Goal: Task Accomplishment & Management: Manage account settings

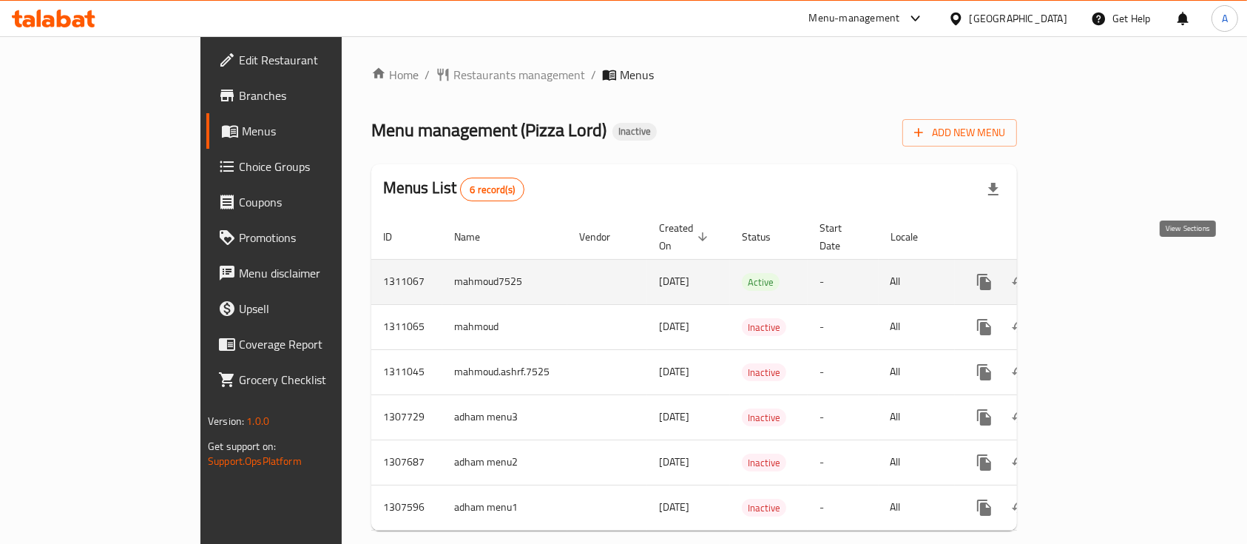
click at [1100, 273] on icon "enhanced table" at bounding box center [1091, 282] width 18 height 18
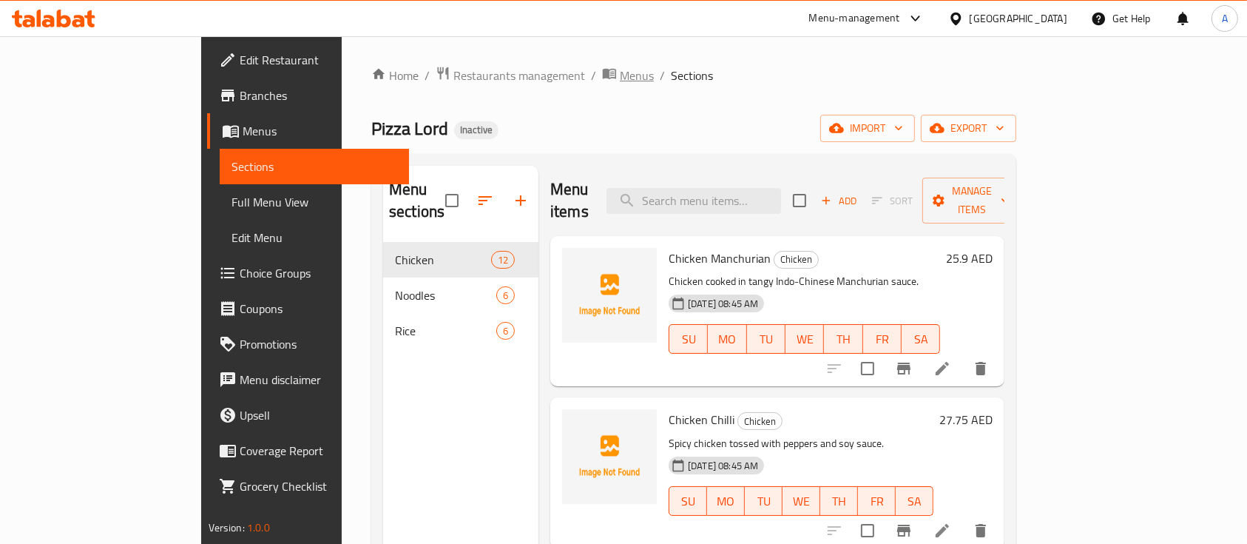
click at [620, 84] on span "Menus" at bounding box center [637, 76] width 34 height 18
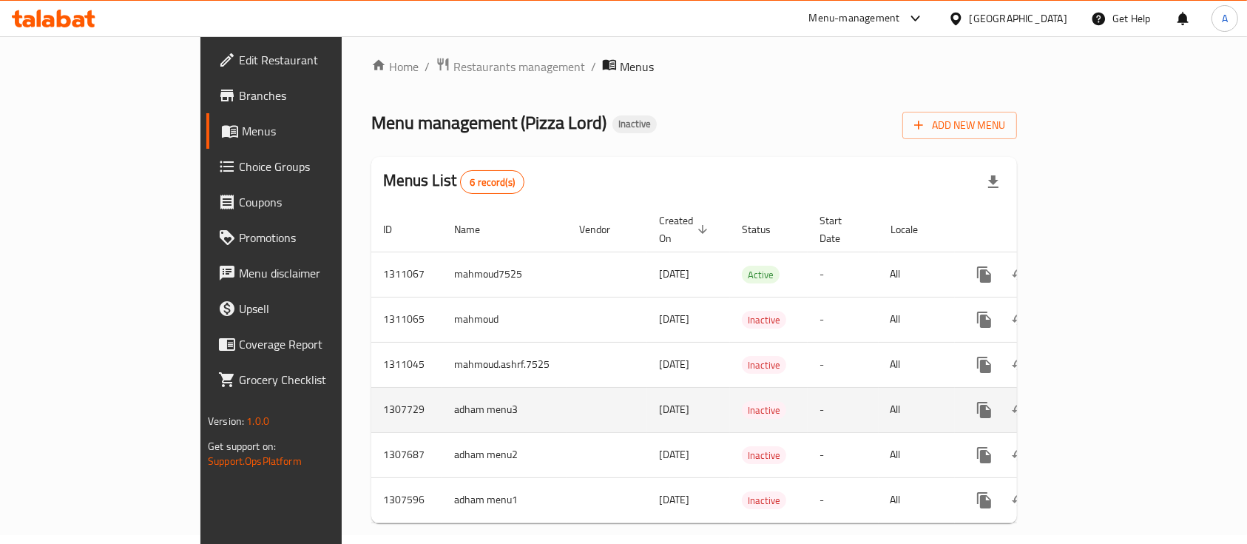
scroll to position [12, 0]
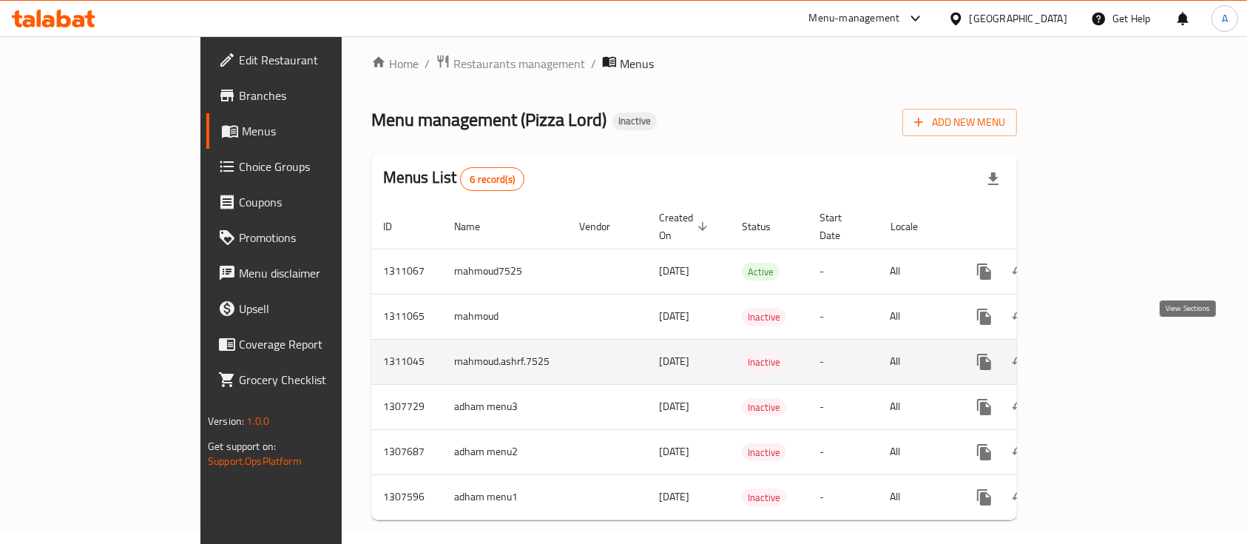
click at [1108, 344] on link "enhanced table" at bounding box center [1090, 361] width 35 height 35
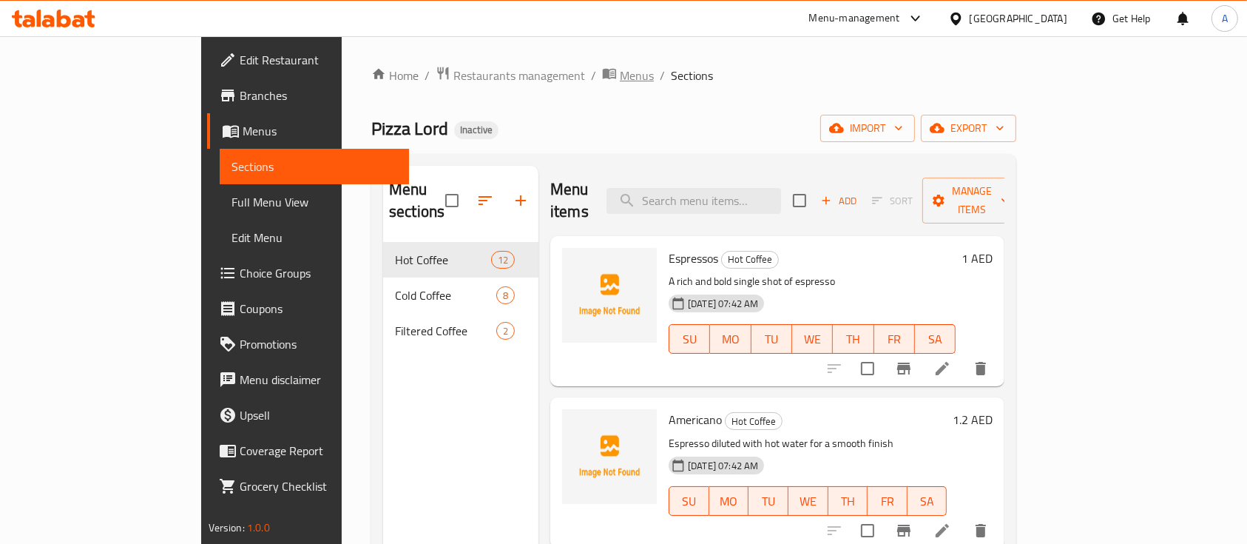
click at [620, 80] on span "Menus" at bounding box center [637, 76] width 34 height 18
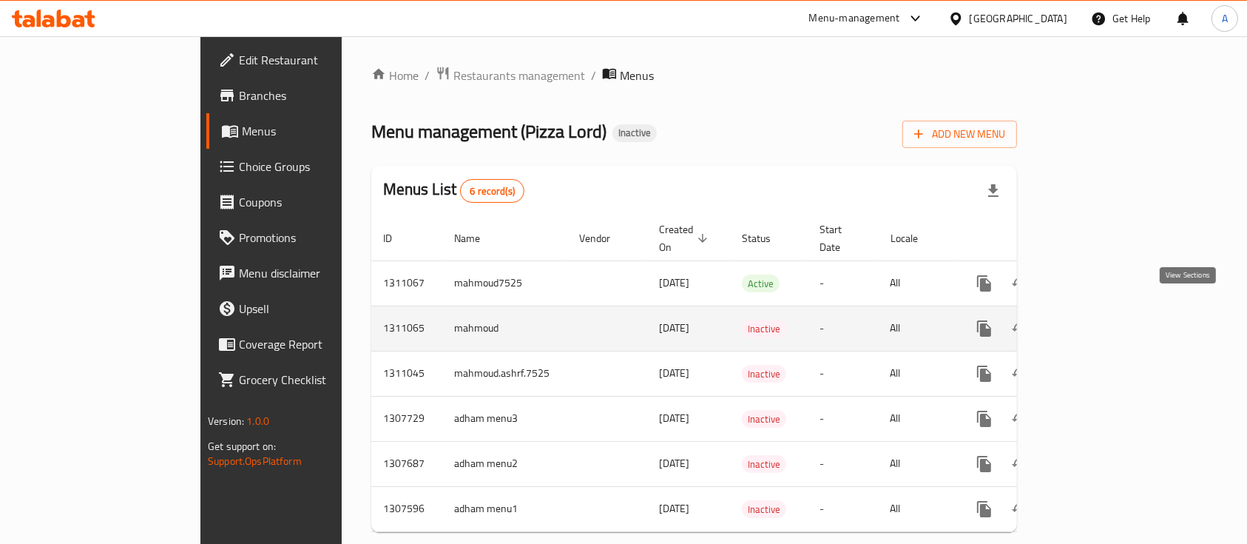
click at [1100, 319] on icon "enhanced table" at bounding box center [1091, 328] width 18 height 18
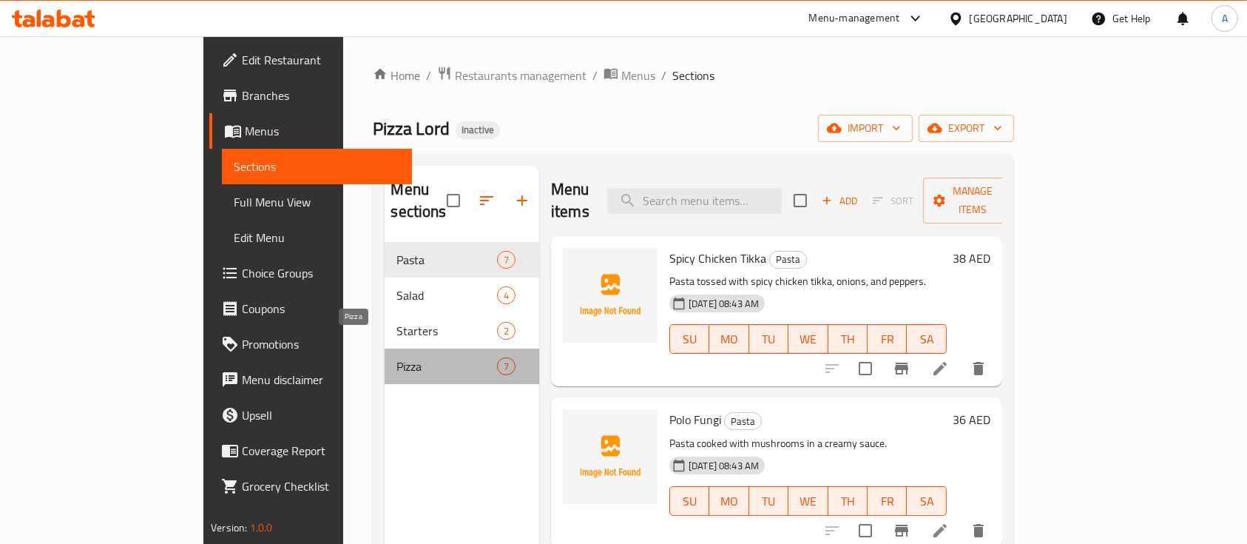
click at [396, 357] on span "Pizza" at bounding box center [446, 366] width 100 height 18
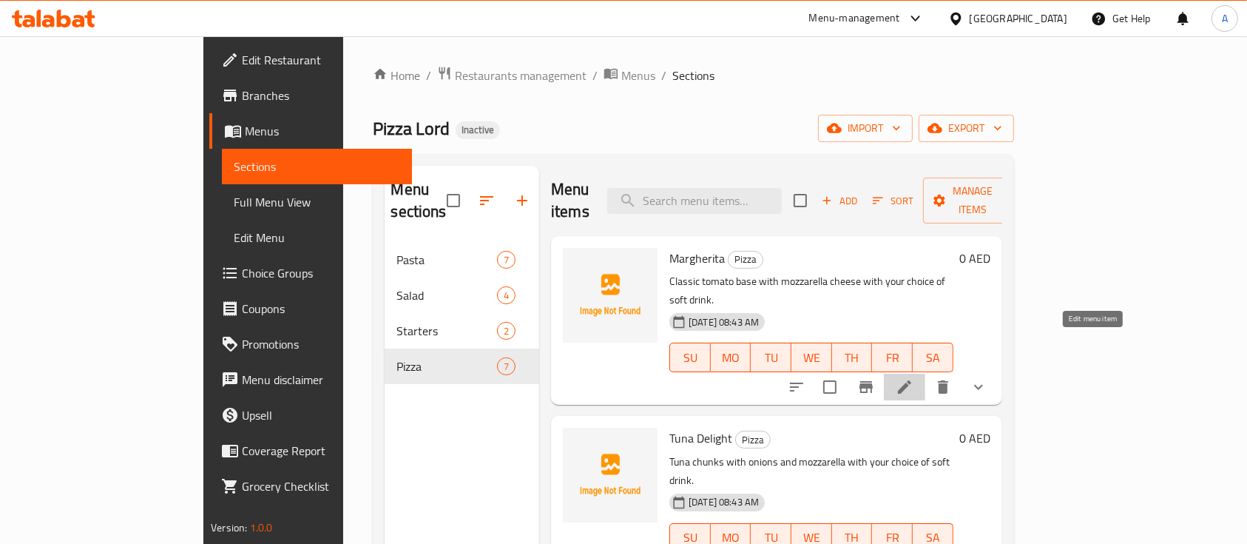
click at [911, 380] on icon at bounding box center [904, 386] width 13 height 13
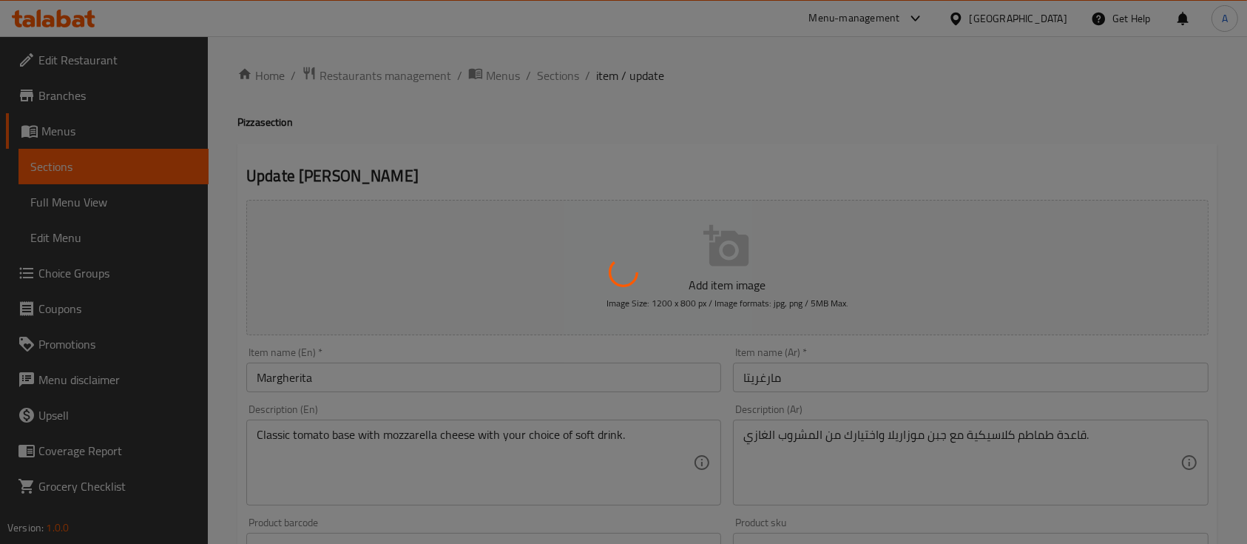
type input "اختر الحجم"
type input "1"
type input "اختر مشروبًا غازيًا"
type input "1"
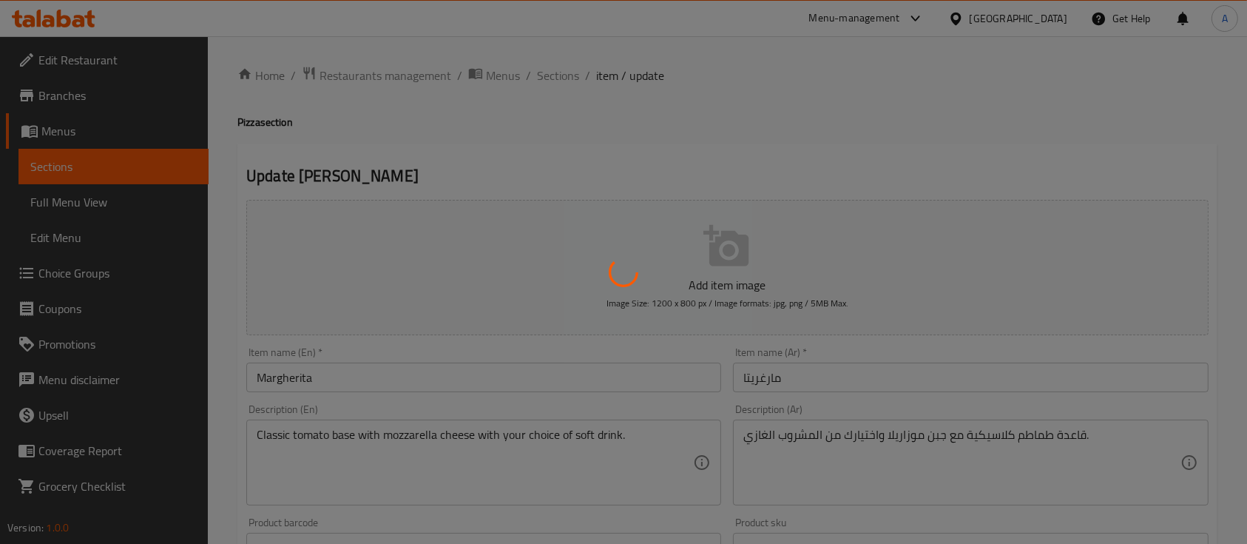
type input "1"
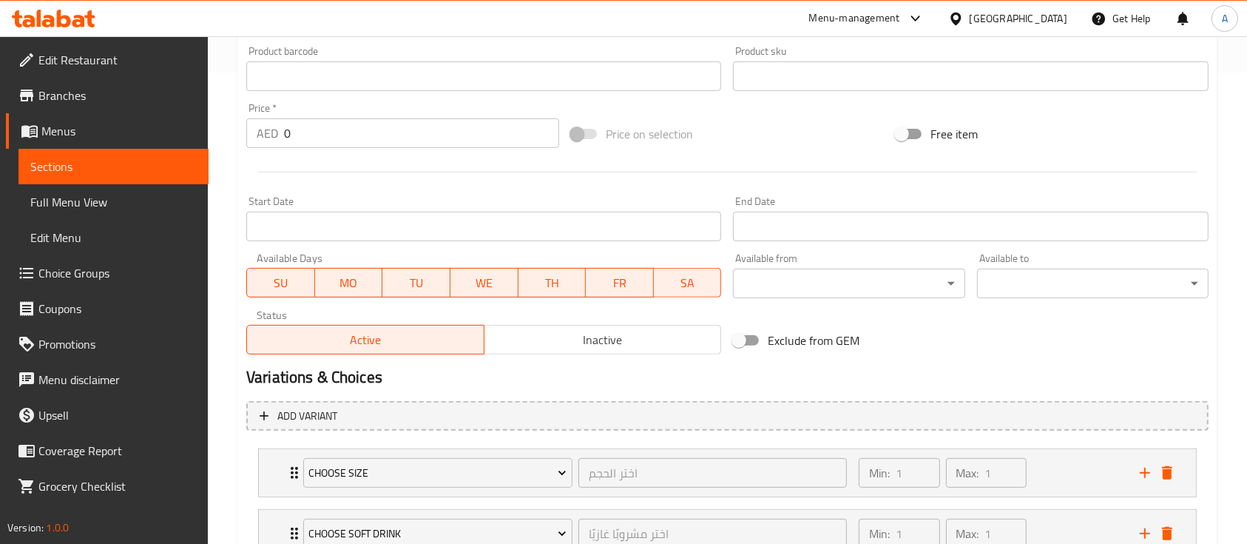
scroll to position [586, 0]
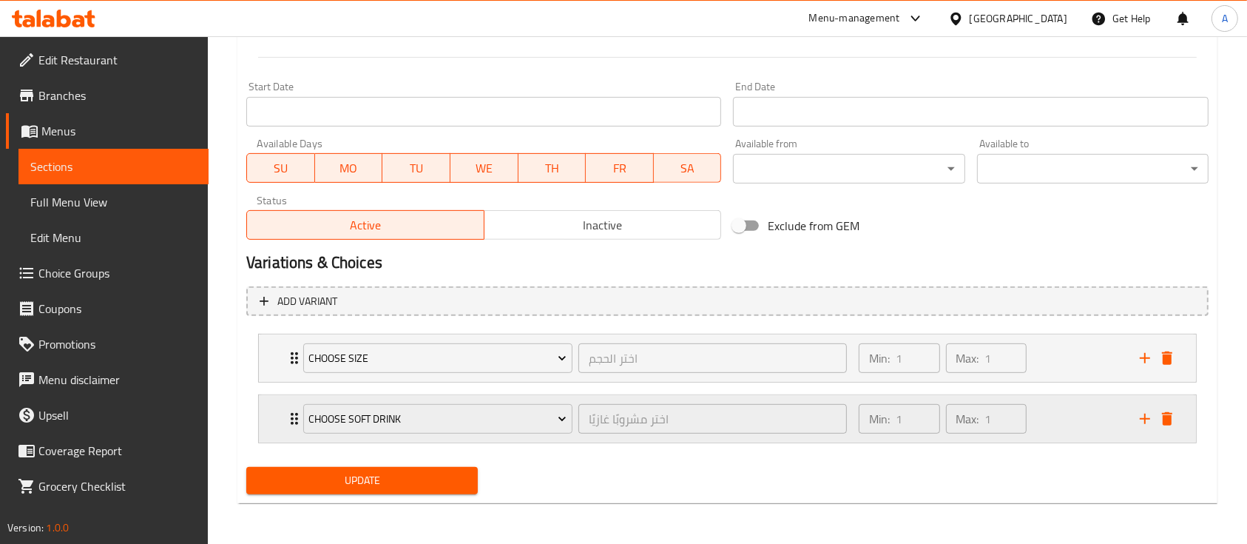
click at [1055, 426] on div "Min: 1 ​ Max: 1 ​" at bounding box center [990, 418] width 281 height 47
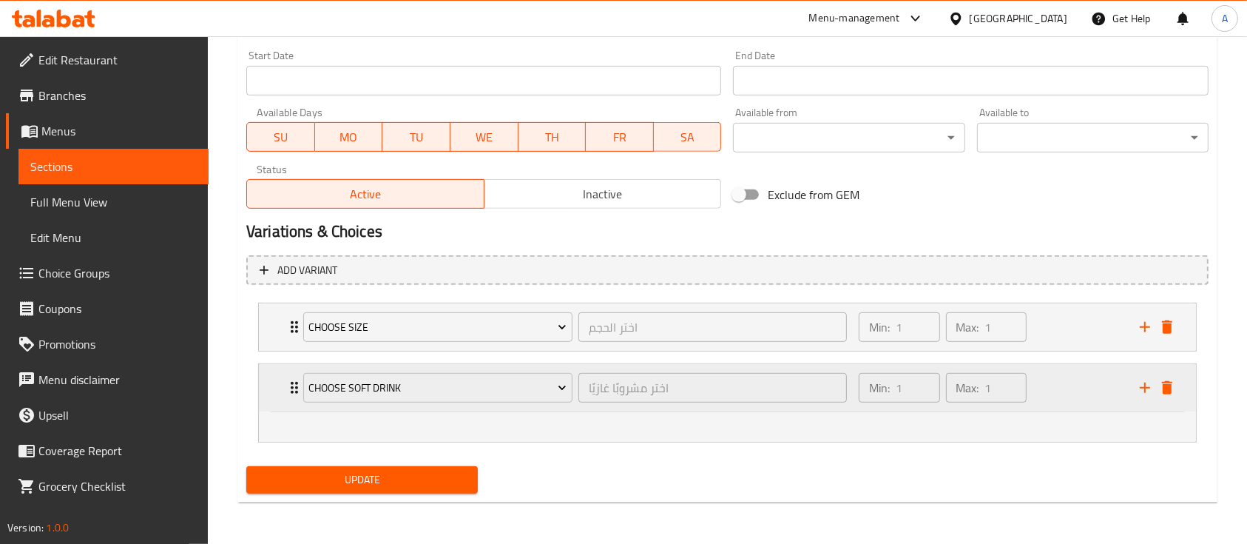
click at [1061, 381] on div "Min: 1 ​ Max: 1 ​" at bounding box center [990, 387] width 281 height 47
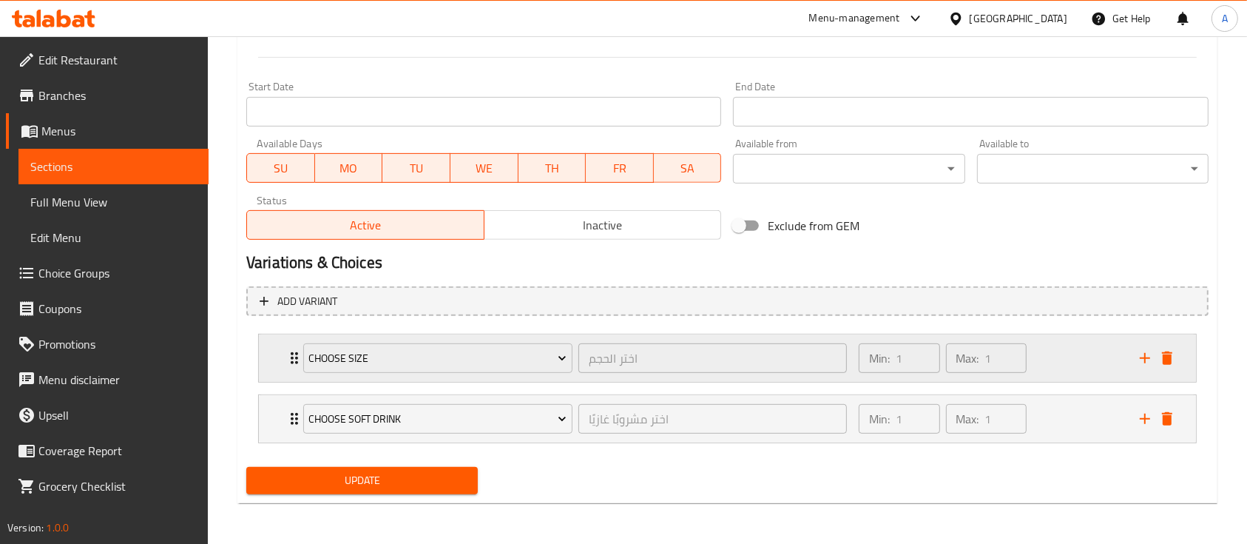
click at [1052, 362] on div "Min: 1 ​ Max: 1 ​" at bounding box center [990, 357] width 281 height 47
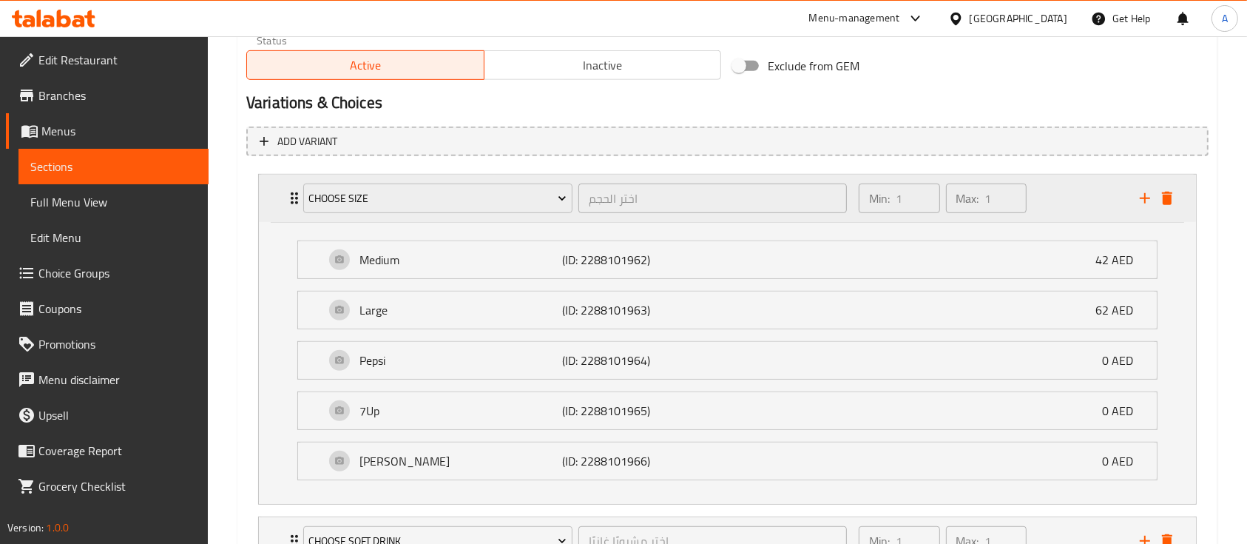
scroll to position [867, 0]
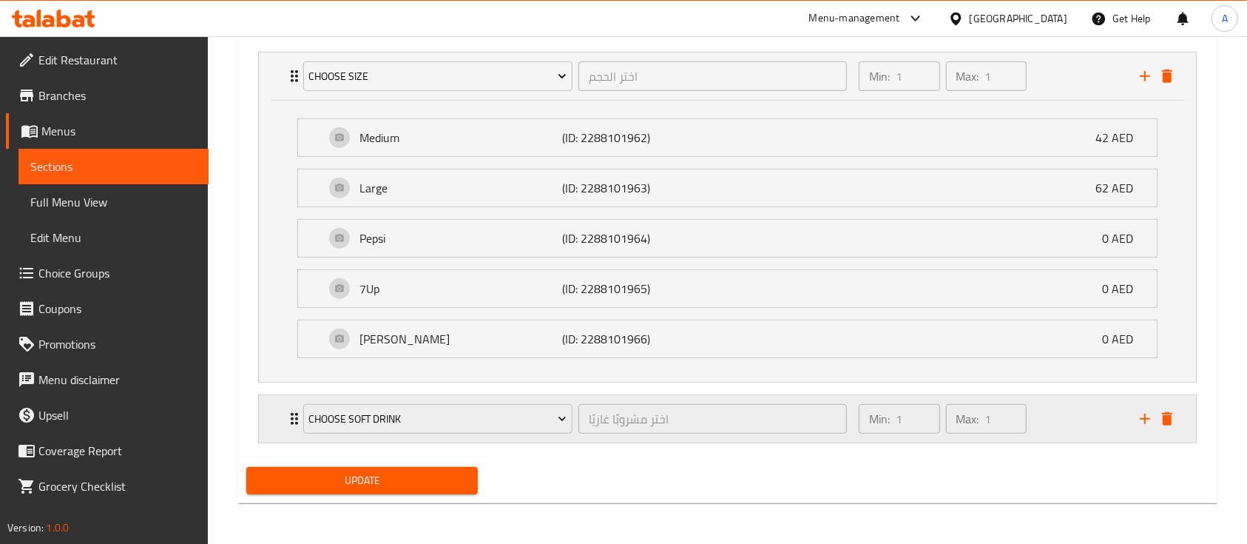
click at [1092, 429] on div "Min: 1 ​ Max: 1 ​" at bounding box center [990, 418] width 281 height 47
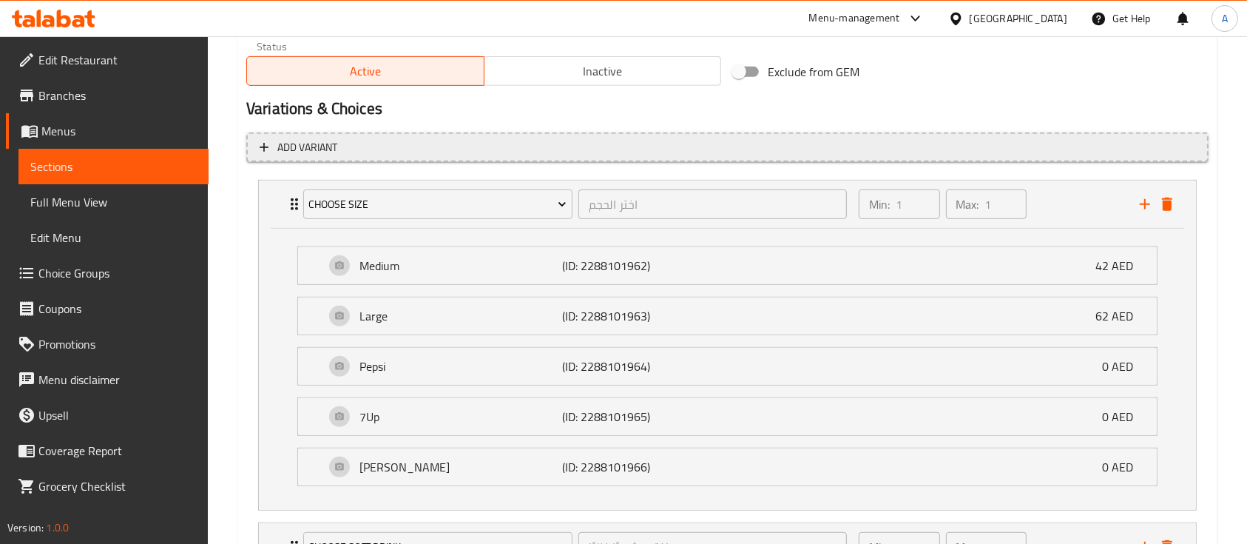
scroll to position [898, 0]
